Goal: Use online tool/utility: Utilize a website feature to perform a specific function

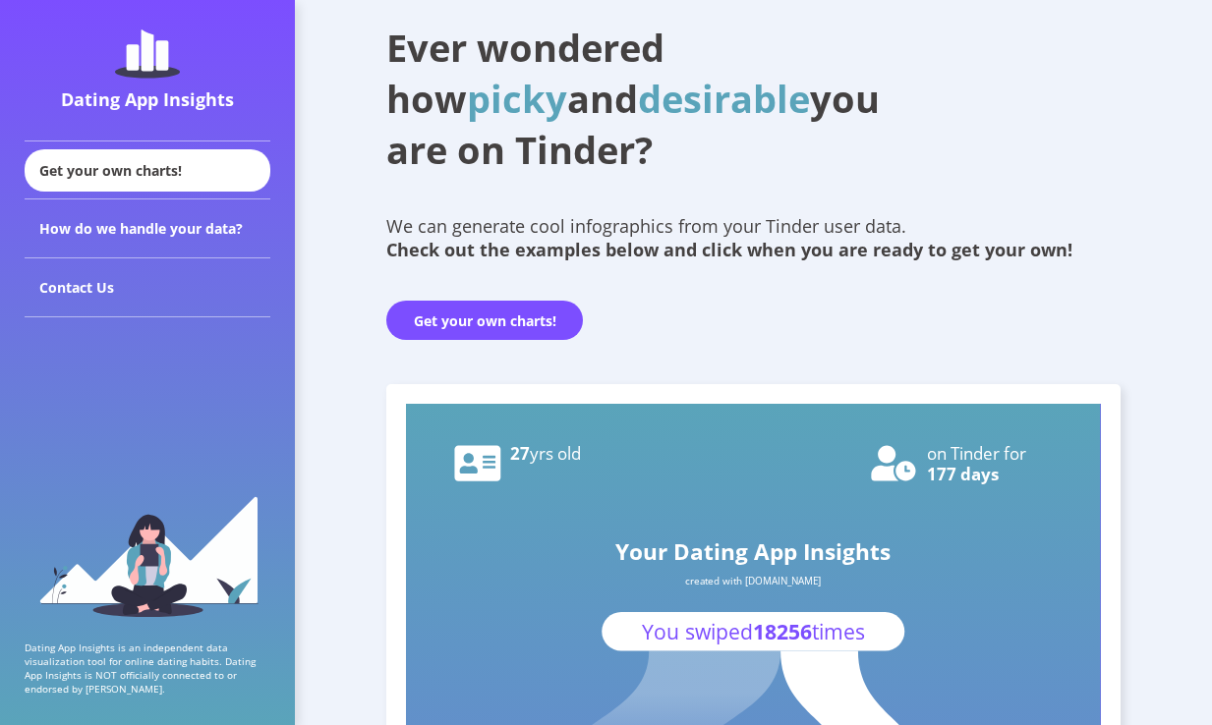
scroll to position [116, 0]
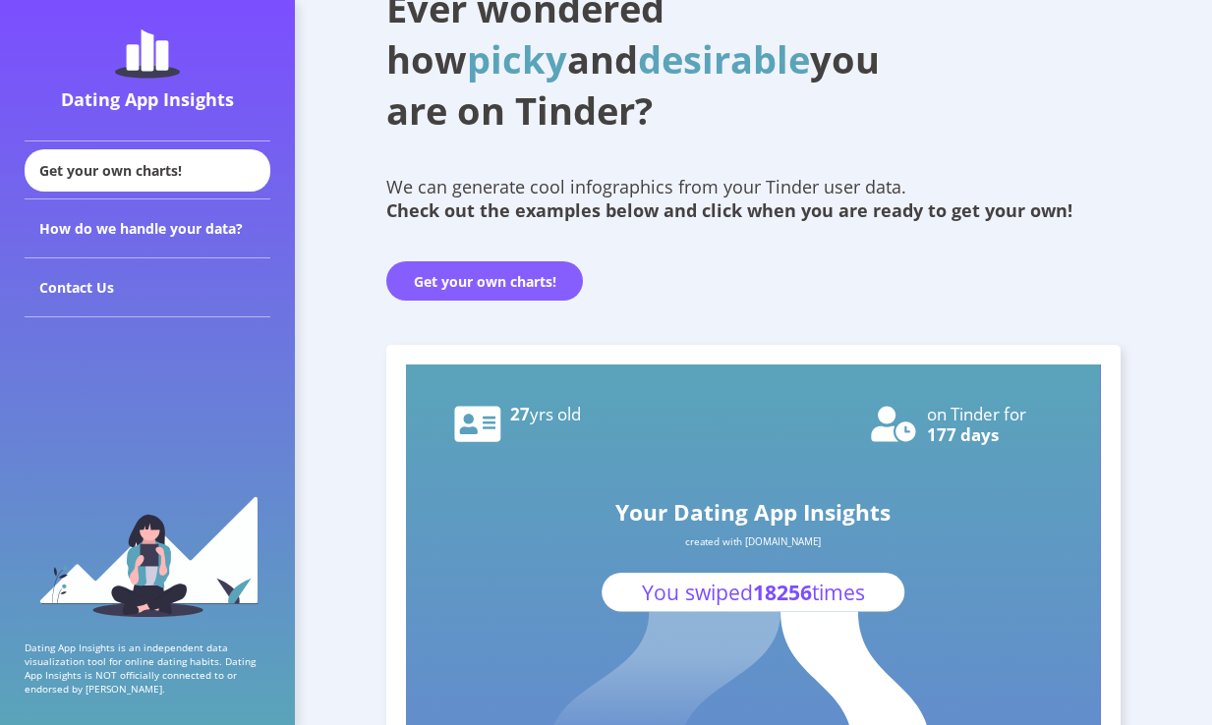
click at [501, 281] on button "Get your own charts!" at bounding box center [484, 280] width 197 height 39
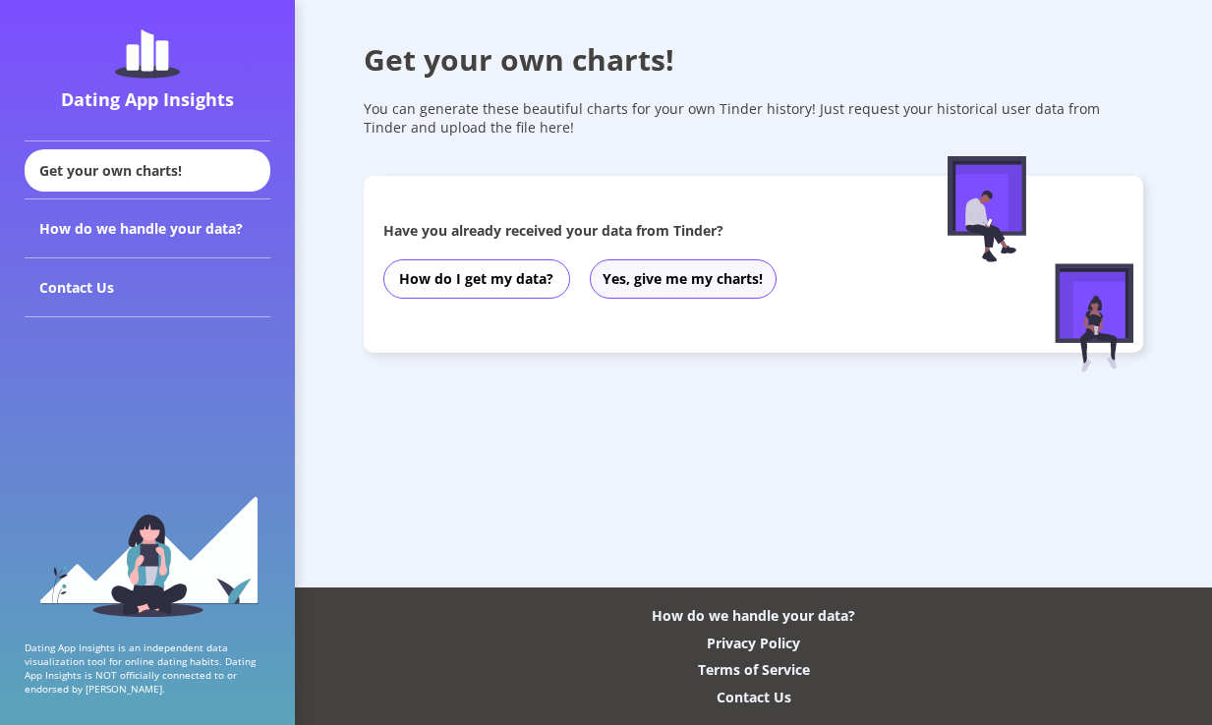
click at [683, 297] on button "Yes, give me my charts!" at bounding box center [683, 279] width 187 height 39
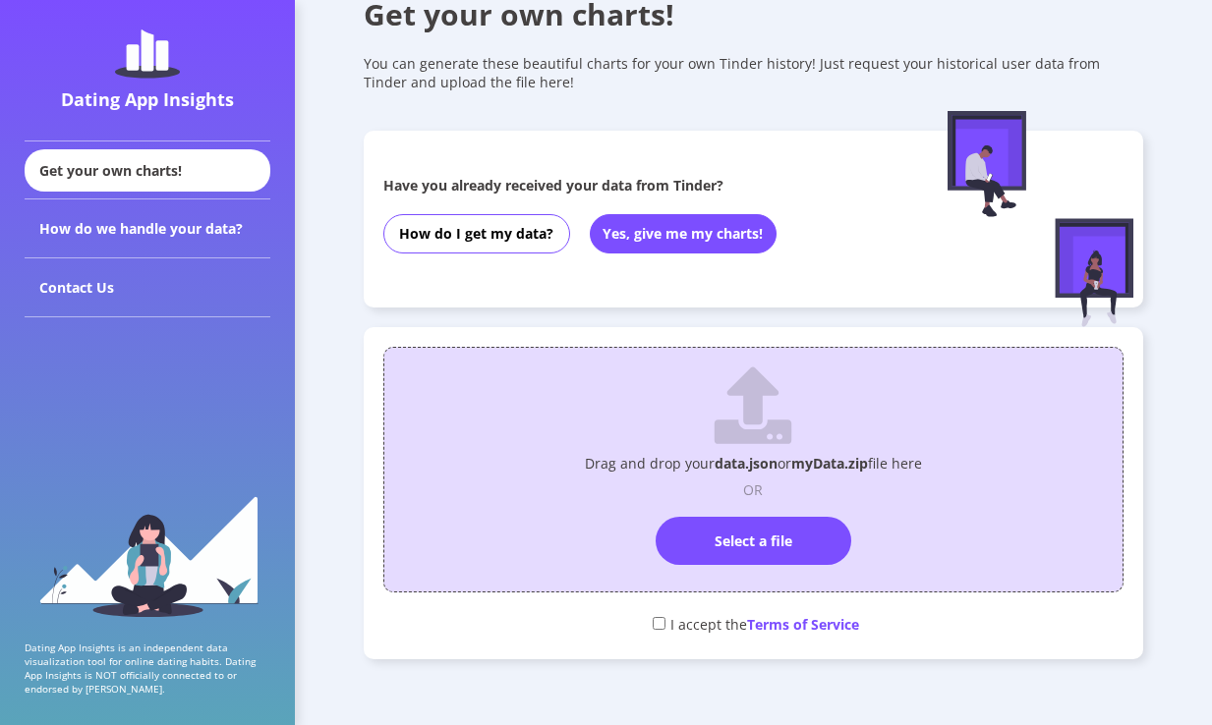
scroll to position [68, 0]
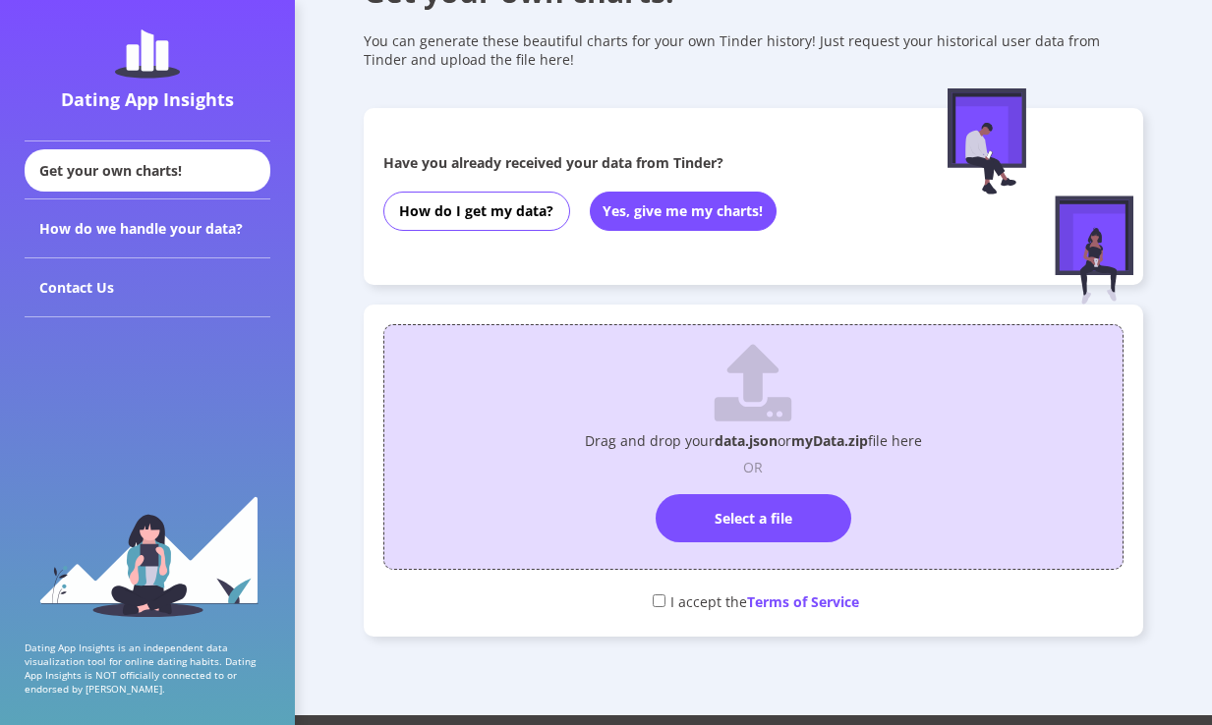
click at [761, 546] on div "Drag and drop your data.json or myData.zip file here OR Select a file" at bounding box center [753, 443] width 719 height 216
click at [728, 520] on label "Select a file" at bounding box center [754, 518] width 196 height 48
click at [753, 486] on input "Select a file" at bounding box center [753, 486] width 0 height 0
click at [820, 509] on label "Select a file" at bounding box center [754, 518] width 196 height 48
click at [753, 486] on input "Select a file" at bounding box center [753, 486] width 0 height 0
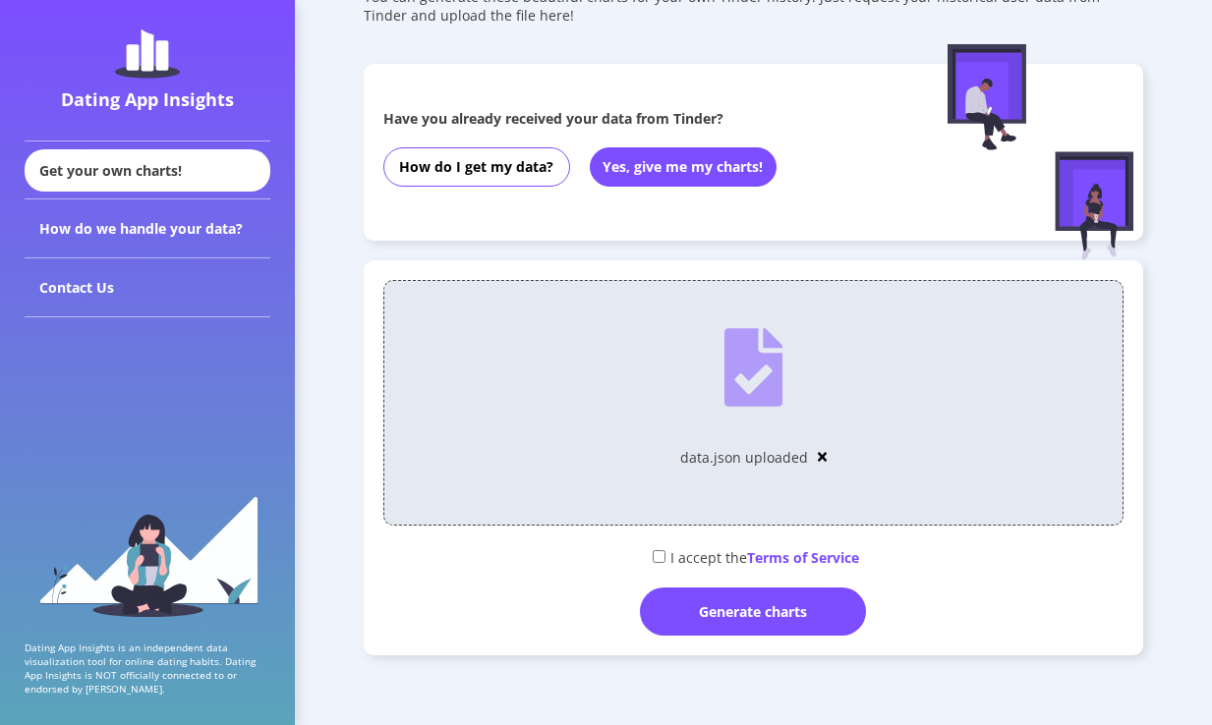
scroll to position [135, 0]
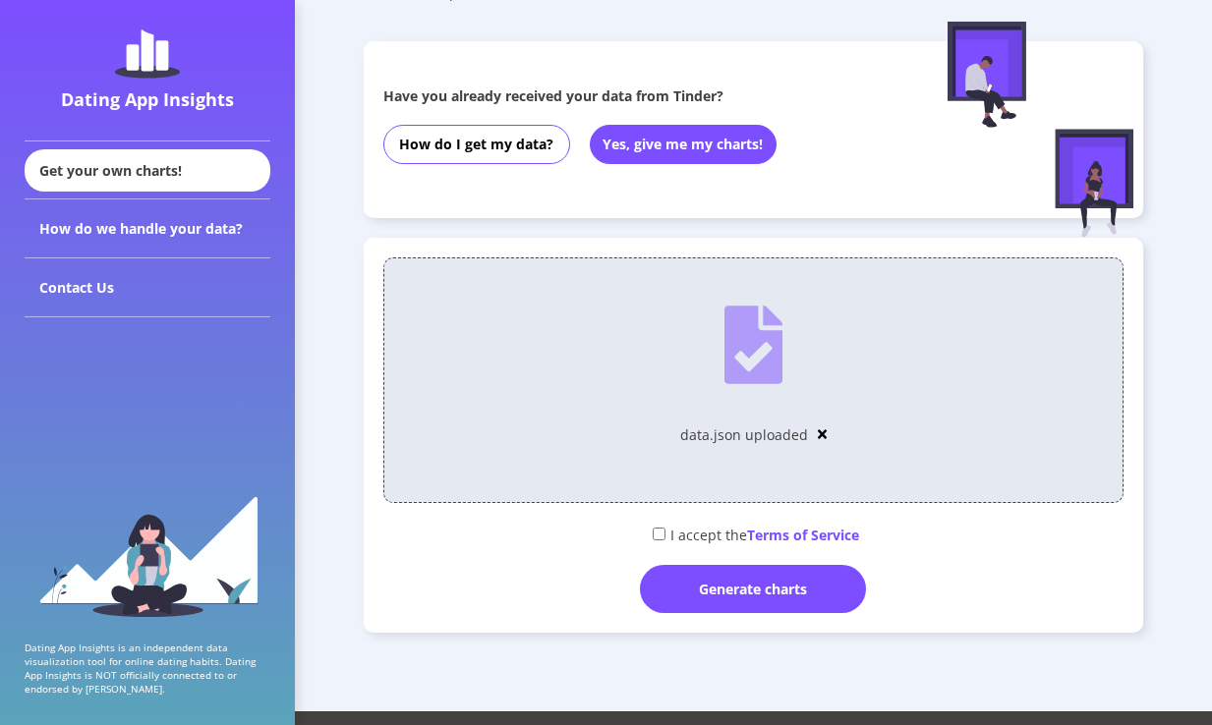
click at [670, 527] on div "I accept the Terms of Service" at bounding box center [753, 534] width 740 height 32
click at [660, 531] on input "checkbox" at bounding box center [659, 534] width 13 height 13
checkbox input "true"
click at [757, 611] on div "Generate charts" at bounding box center [753, 589] width 226 height 48
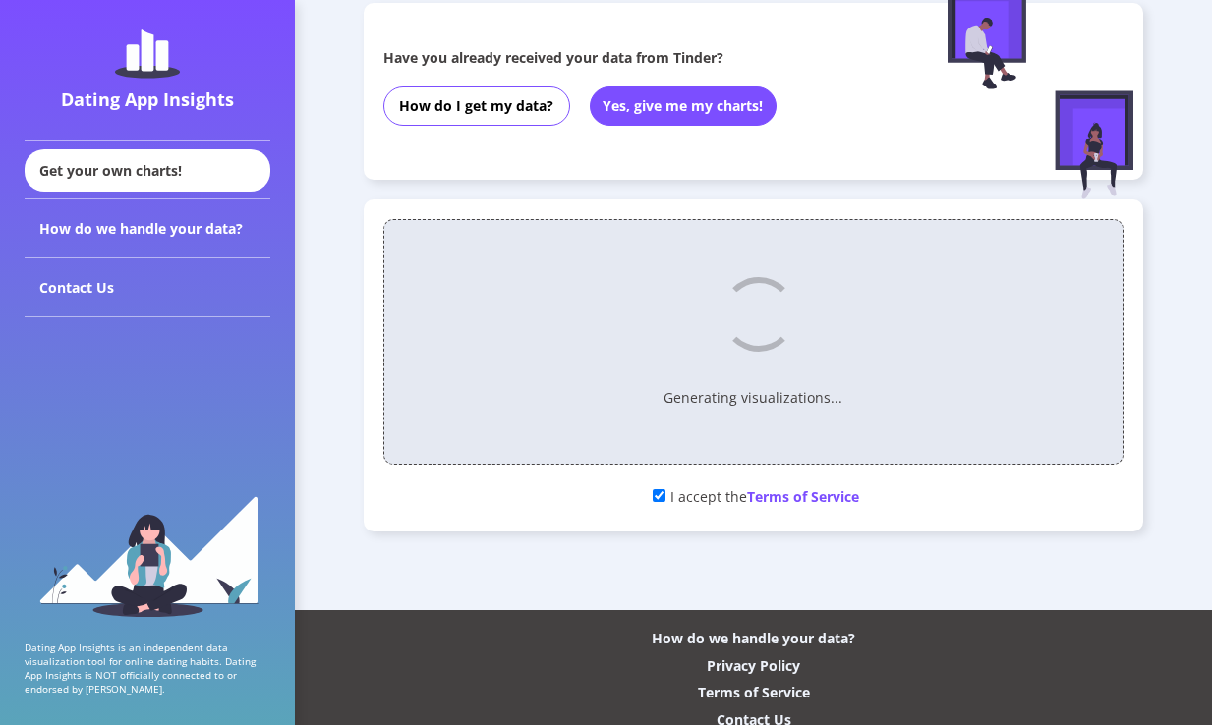
scroll to position [189, 0]
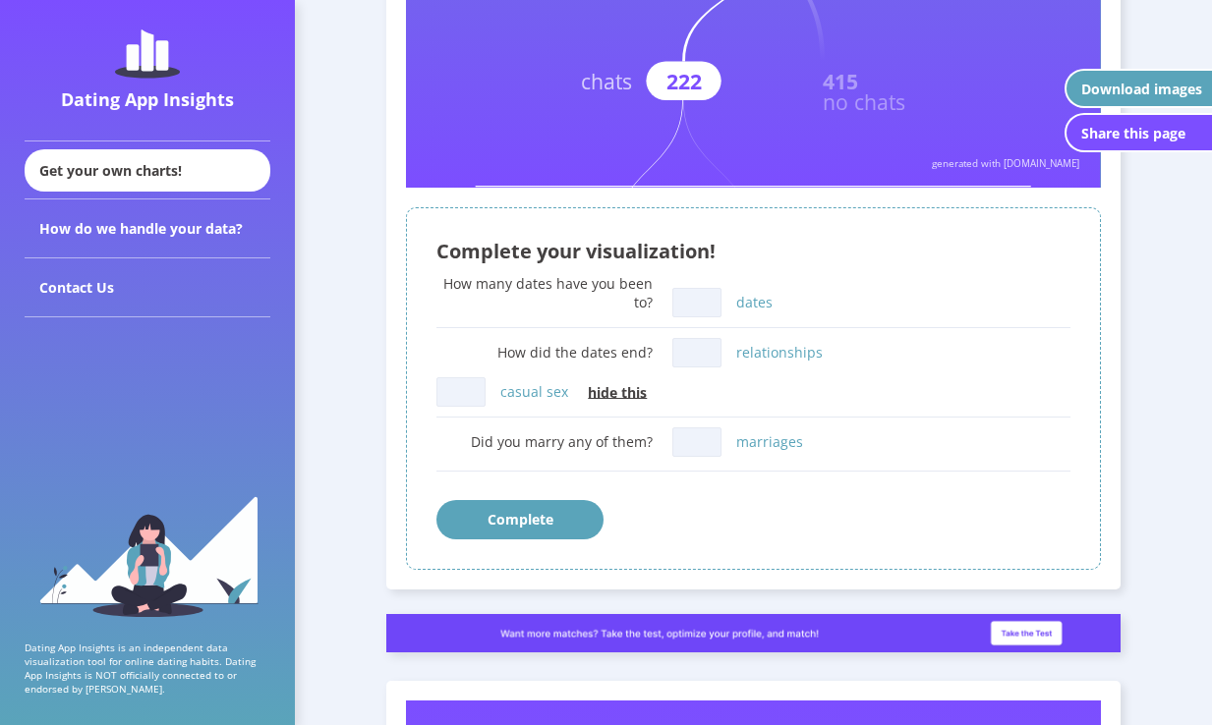
scroll to position [792, 0]
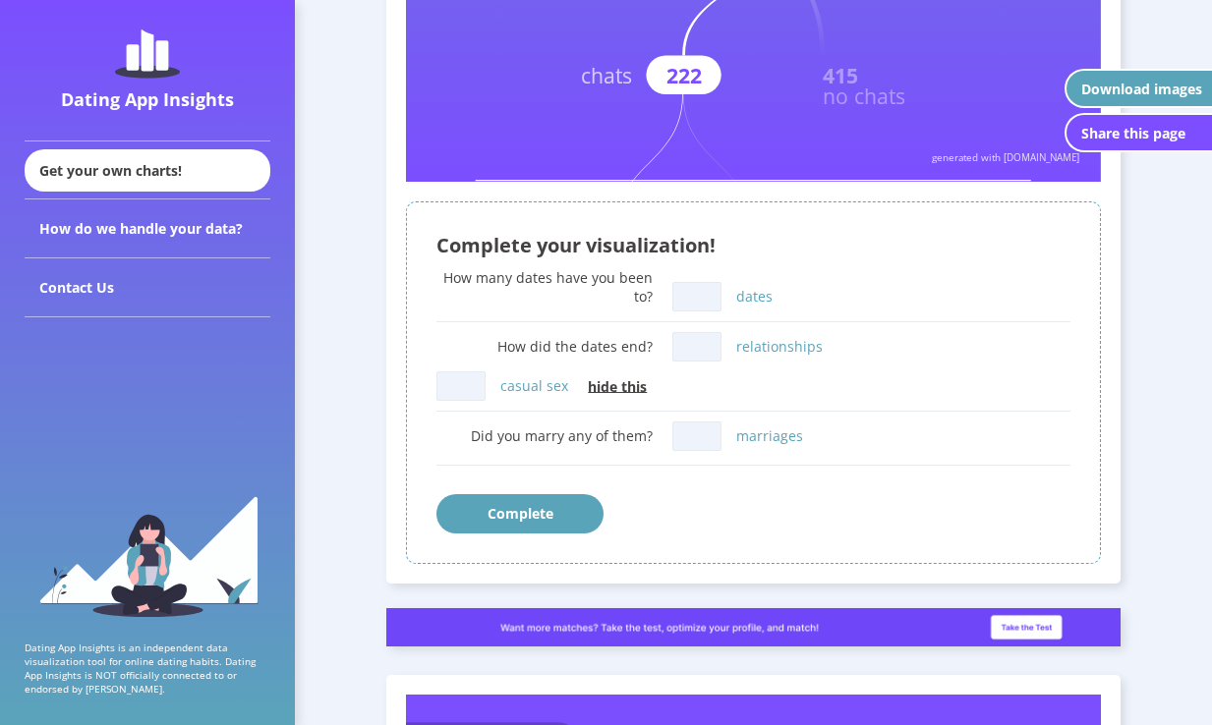
click at [528, 494] on button "Complete" at bounding box center [519, 513] width 167 height 39
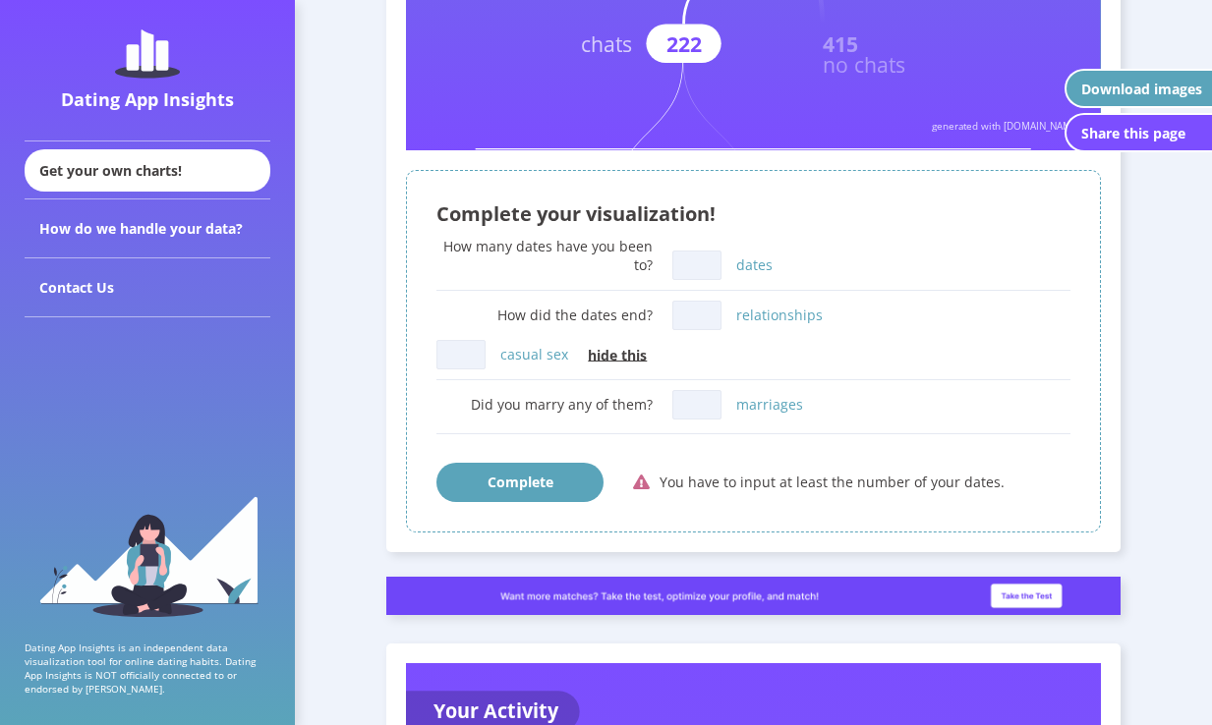
scroll to position [835, 0]
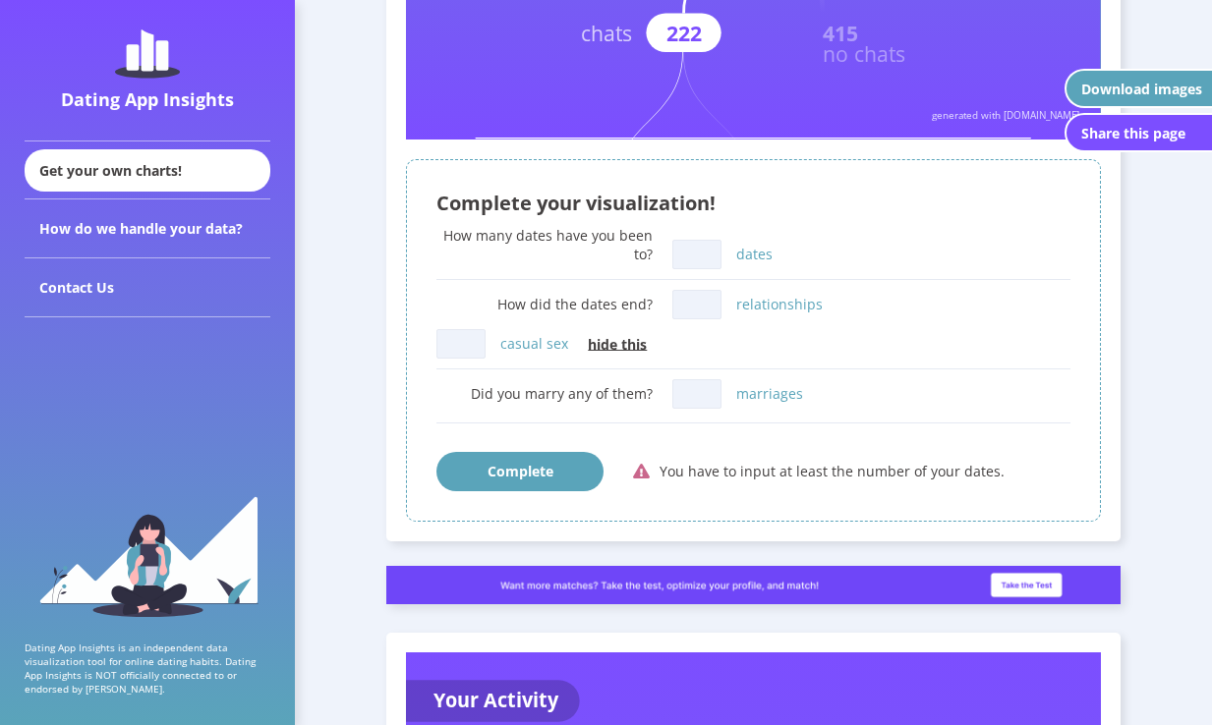
click at [706, 248] on input "dates" at bounding box center [696, 254] width 49 height 29
type input "1"
click at [707, 308] on input "relationships" at bounding box center [696, 304] width 49 height 29
type input "2"
type input "1"
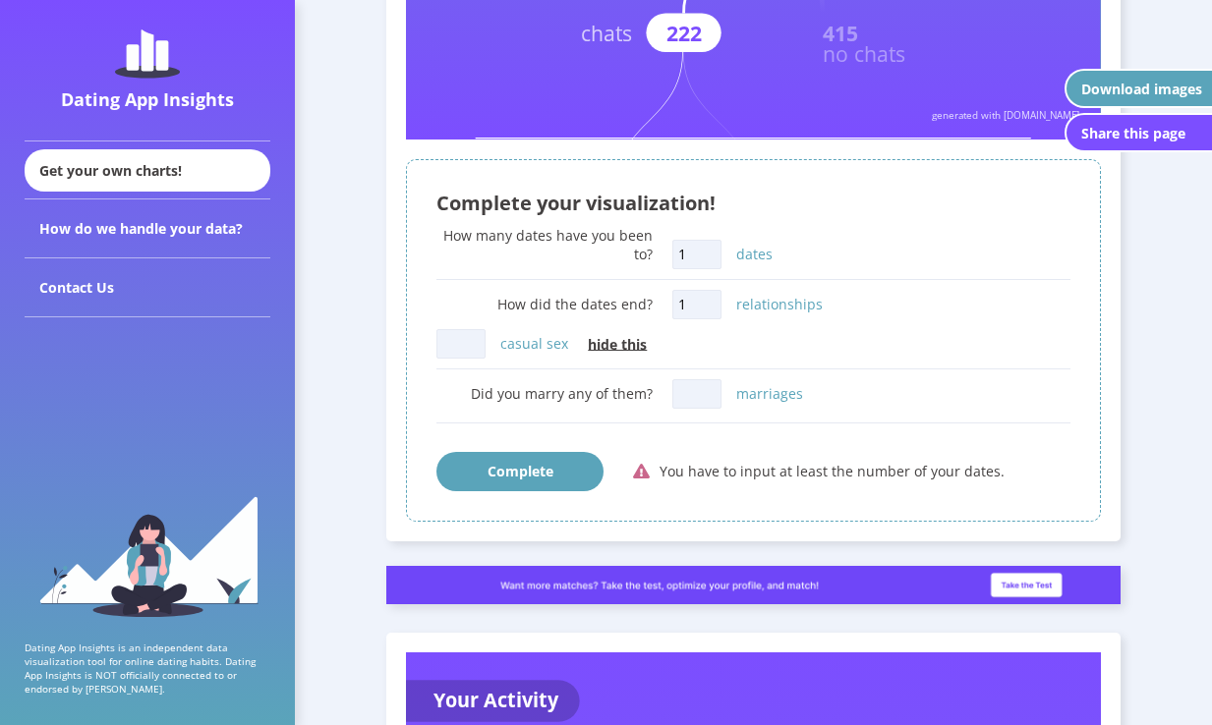
click at [713, 379] on input "marriages" at bounding box center [696, 393] width 49 height 29
type input "1"
click at [486, 329] on input "casual sex" at bounding box center [460, 343] width 49 height 29
type input "1"
click at [524, 452] on button "Complete" at bounding box center [519, 471] width 167 height 39
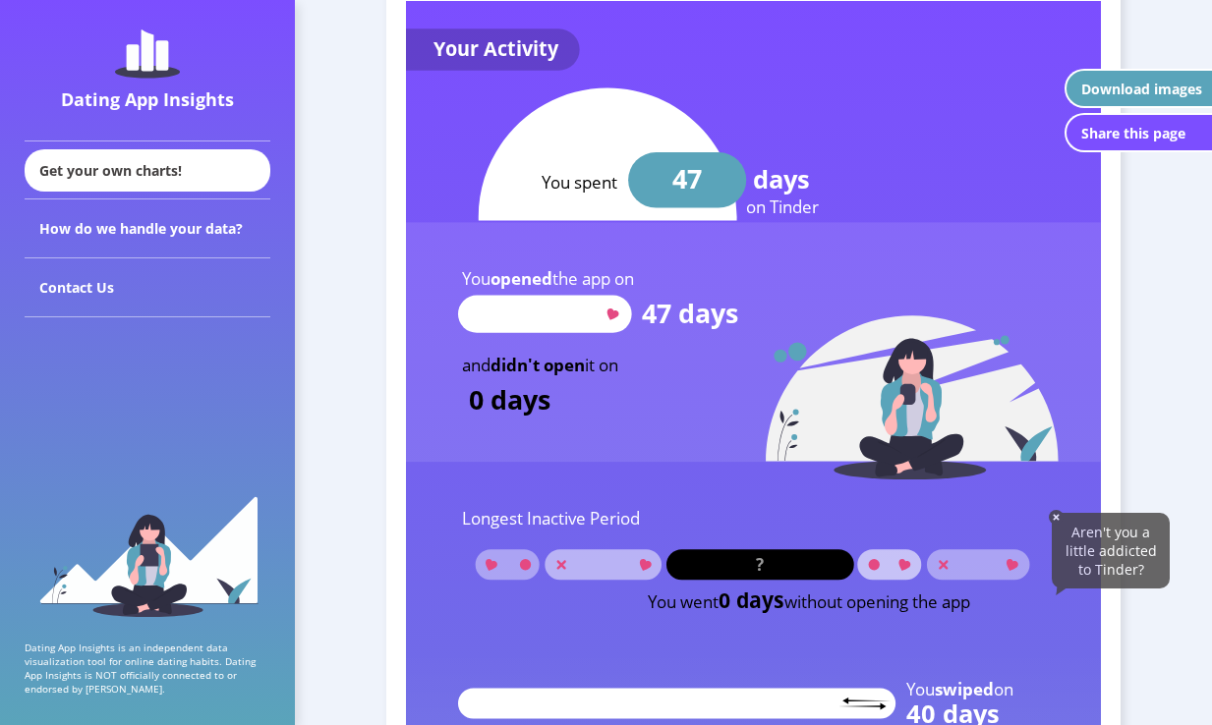
scroll to position [0, 0]
